Goal: Information Seeking & Learning: Check status

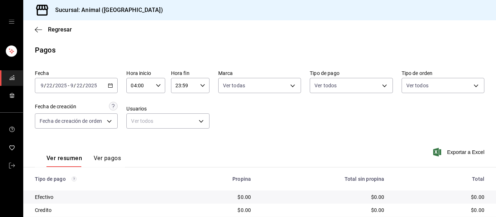
scroll to position [103, 0]
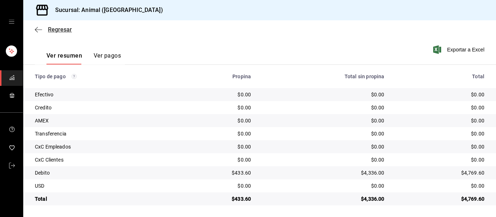
click at [38, 28] on icon "button" at bounding box center [38, 30] width 7 height 7
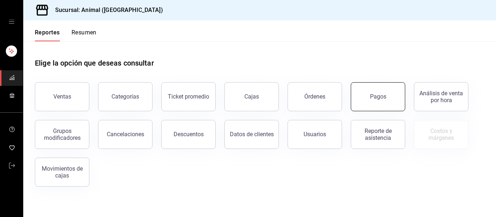
click at [393, 94] on button "Pagos" at bounding box center [378, 96] width 54 height 29
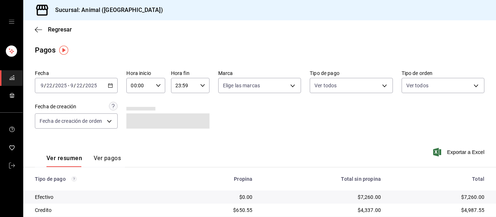
click at [156, 86] on icon "button" at bounding box center [158, 85] width 5 height 5
click at [135, 101] on span "04" at bounding box center [135, 101] width 8 height 6
type input "04:00"
click at [288, 84] on div at bounding box center [248, 108] width 496 height 217
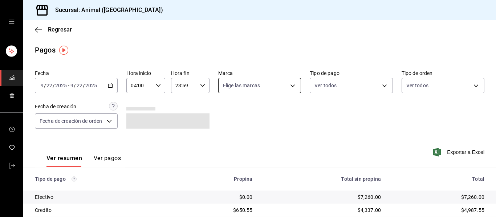
click at [288, 86] on body "Sucursal: Animal ([GEOGRAPHIC_DATA]) Regresar Pagos Fecha [DATE] [DATE] - [DATE…" at bounding box center [248, 108] width 496 height 217
click at [277, 111] on li "Ver todas" at bounding box center [262, 112] width 93 height 21
type input "96838179-8fbb-4073-aae3-1789726318c8"
checkbox input "true"
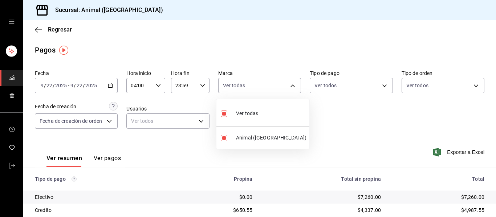
click at [334, 121] on div at bounding box center [248, 108] width 496 height 217
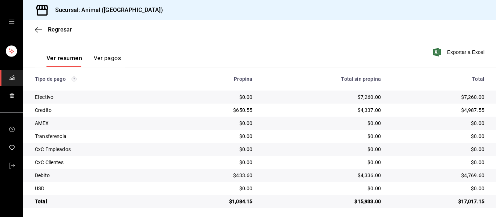
scroll to position [103, 0]
